Goal: Obtain resource: Obtain resource

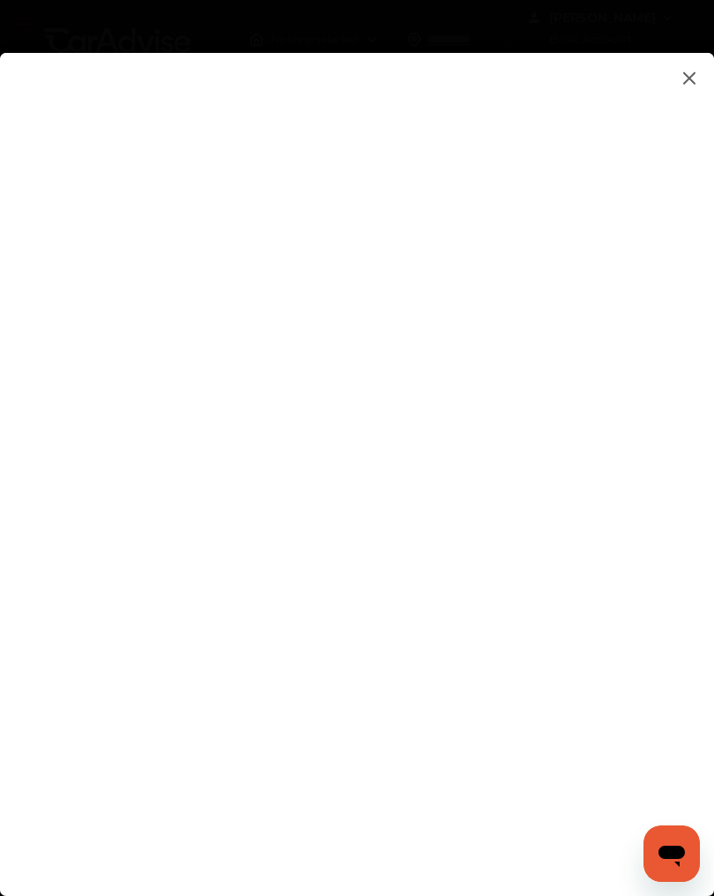
click at [671, 75] on flutter-view at bounding box center [357, 457] width 714 height 808
click at [673, 69] on flutter-view at bounding box center [357, 457] width 714 height 808
click at [669, 100] on flutter-view at bounding box center [357, 457] width 714 height 808
click at [676, 75] on flutter-view at bounding box center [357, 457] width 714 height 808
click at [684, 92] on flutter-view at bounding box center [357, 457] width 714 height 808
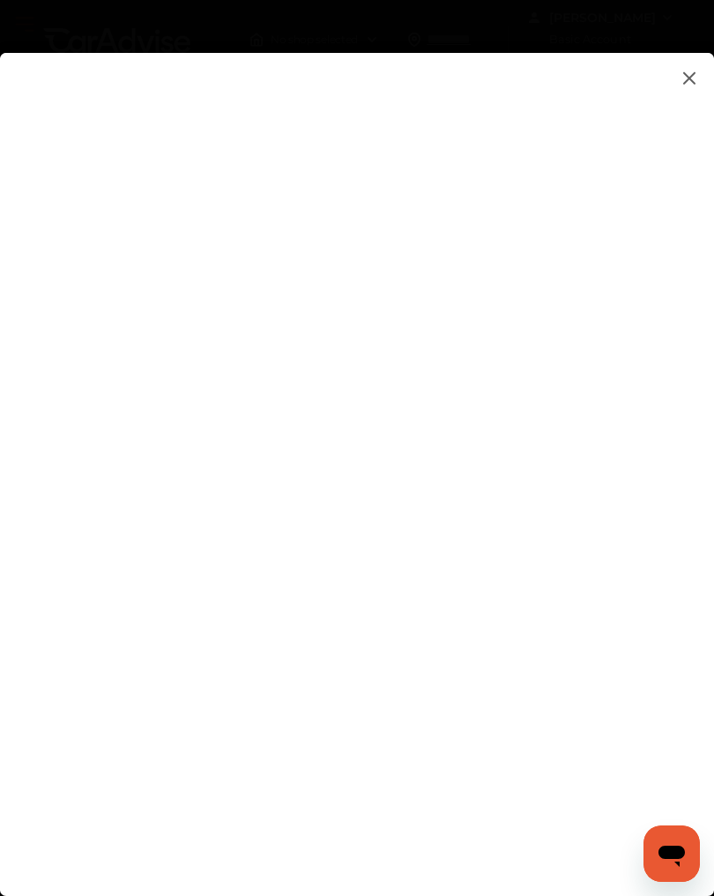
click at [665, 614] on flutter-view at bounding box center [357, 457] width 714 height 808
click at [660, 612] on flutter-view at bounding box center [357, 457] width 714 height 808
click at [30, 639] on flutter-view at bounding box center [357, 457] width 714 height 808
click at [26, 620] on flutter-view at bounding box center [357, 457] width 714 height 808
